Goal: Task Accomplishment & Management: Manage account settings

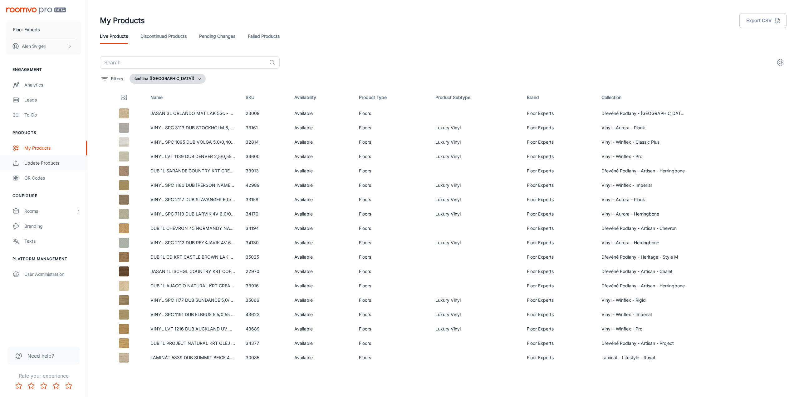
click at [35, 164] on div "Update Products" at bounding box center [52, 163] width 57 height 7
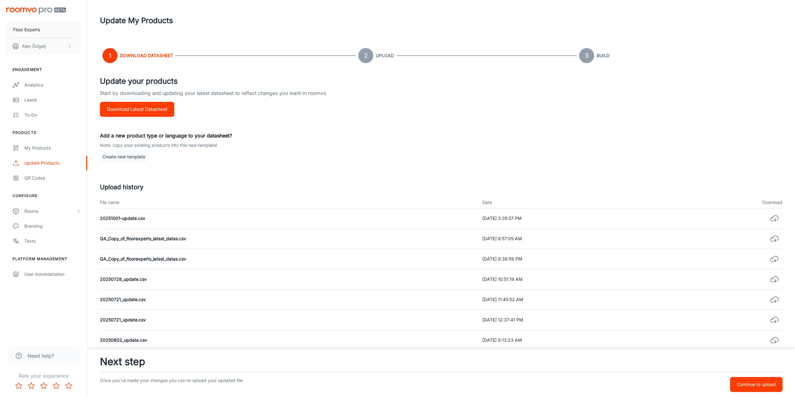
click at [759, 384] on p "Continue to upload" at bounding box center [756, 384] width 39 height 7
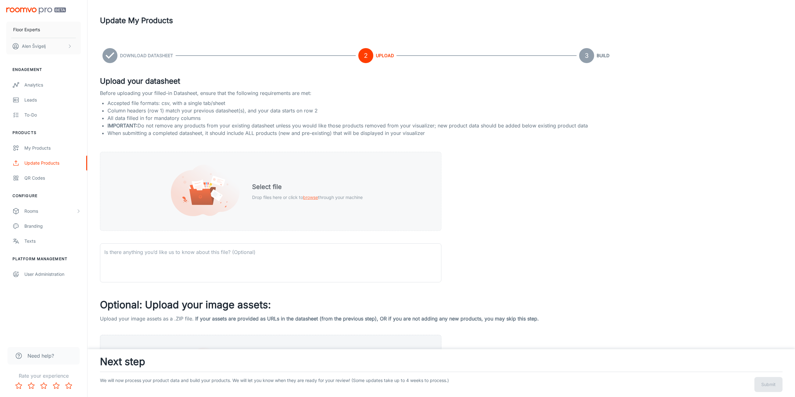
click at [283, 193] on div "Select file Drop files here or click to browse through your machine" at bounding box center [307, 192] width 126 height 34
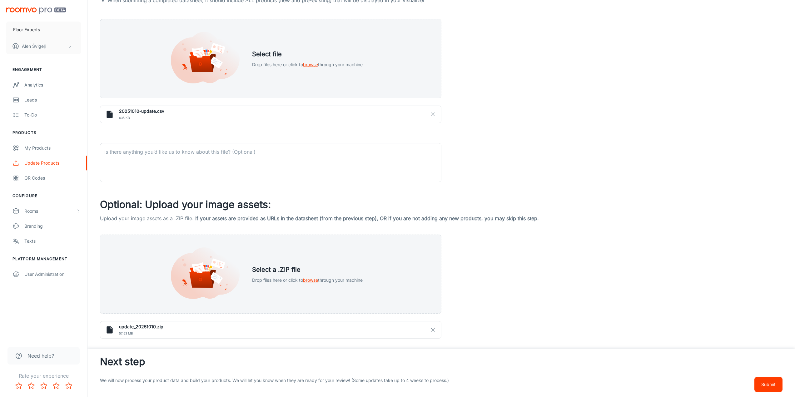
scroll to position [144, 0]
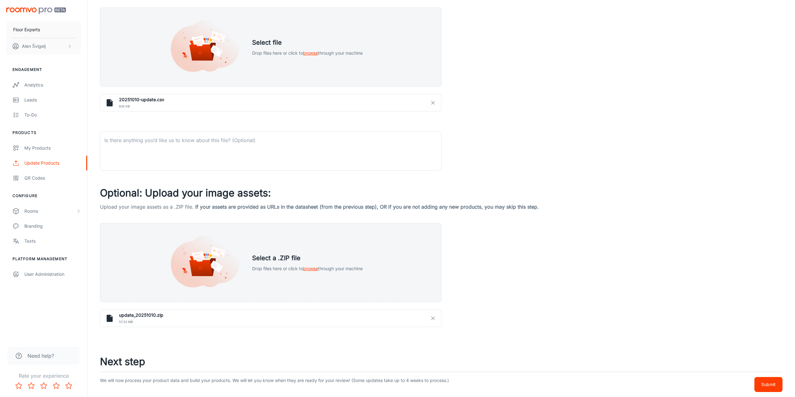
click at [775, 384] on p "Submit" at bounding box center [768, 384] width 14 height 7
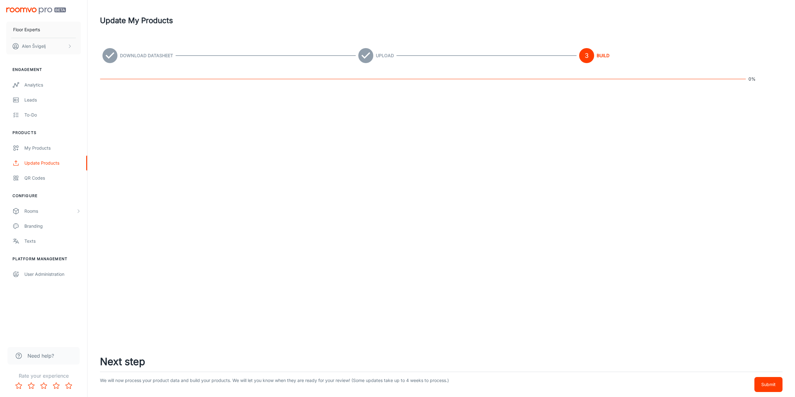
scroll to position [0, 0]
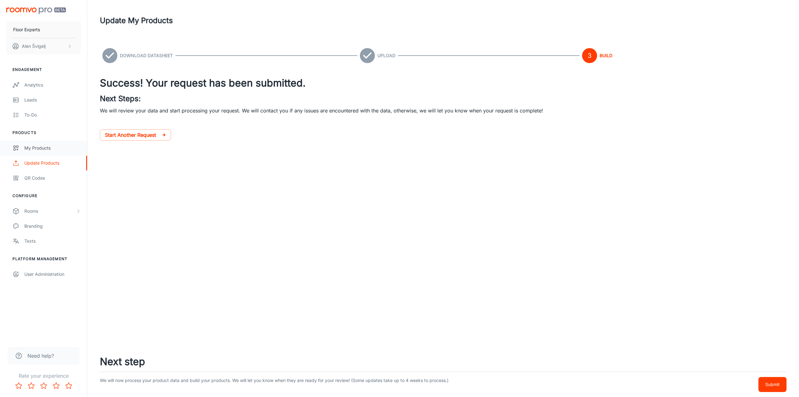
click at [43, 149] on div "My Products" at bounding box center [52, 148] width 57 height 7
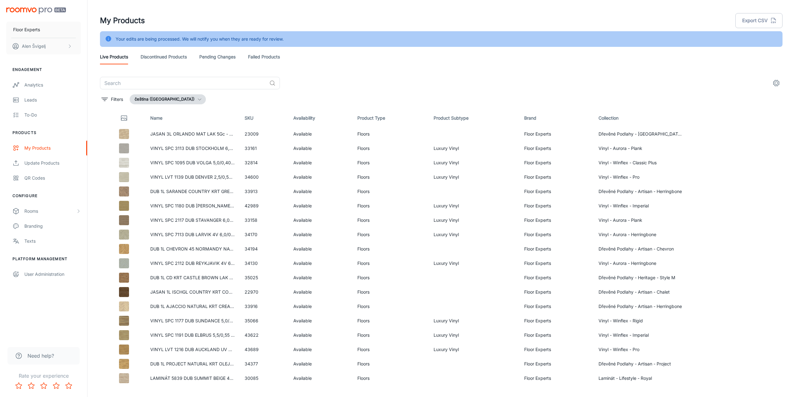
click at [219, 54] on link "Pending Changes" at bounding box center [217, 56] width 36 height 15
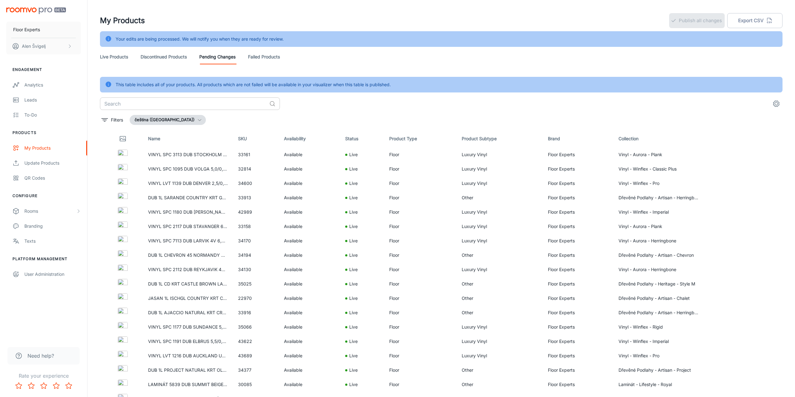
click at [206, 100] on input "text" at bounding box center [183, 103] width 167 height 12
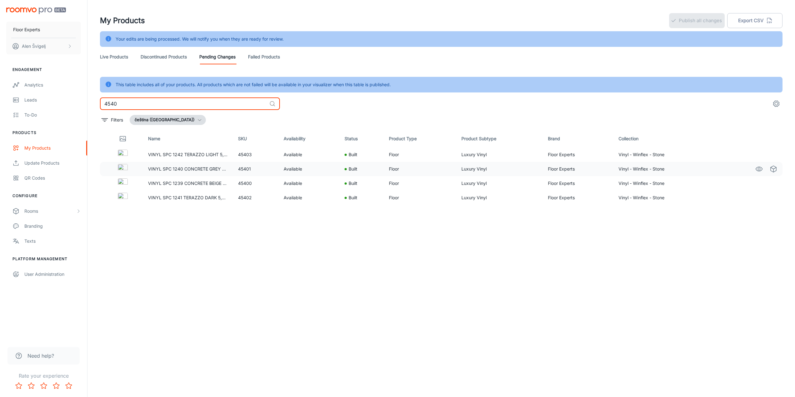
type input "4540"
click at [131, 168] on div at bounding box center [122, 169] width 31 height 10
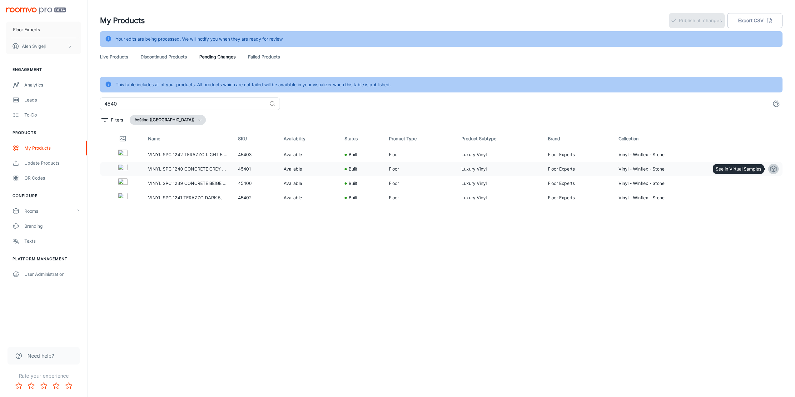
click at [771, 168] on icon "See in Virtual Samples" at bounding box center [772, 168] width 7 height 7
click at [756, 155] on icon "See in Visualizer" at bounding box center [758, 154] width 7 height 7
click at [116, 57] on link "Live Products" at bounding box center [114, 56] width 28 height 15
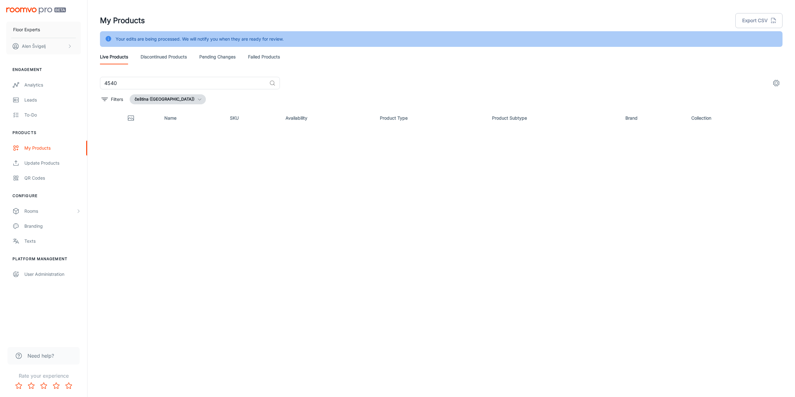
click at [217, 58] on link "Pending Changes" at bounding box center [217, 56] width 36 height 15
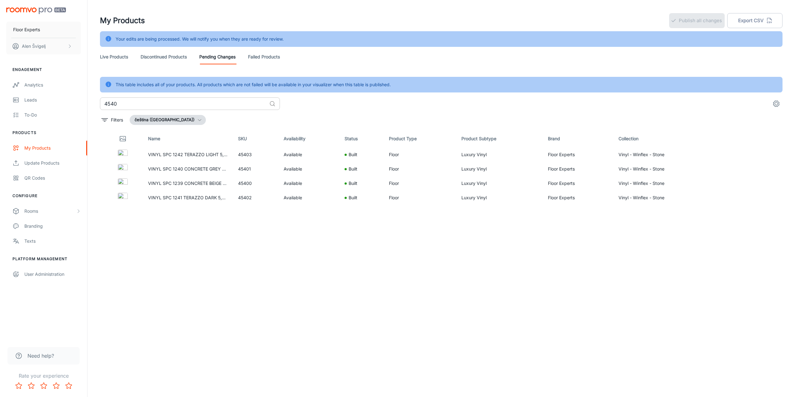
click at [165, 103] on input "4540" at bounding box center [183, 103] width 167 height 12
